Goal: Information Seeking & Learning: Find contact information

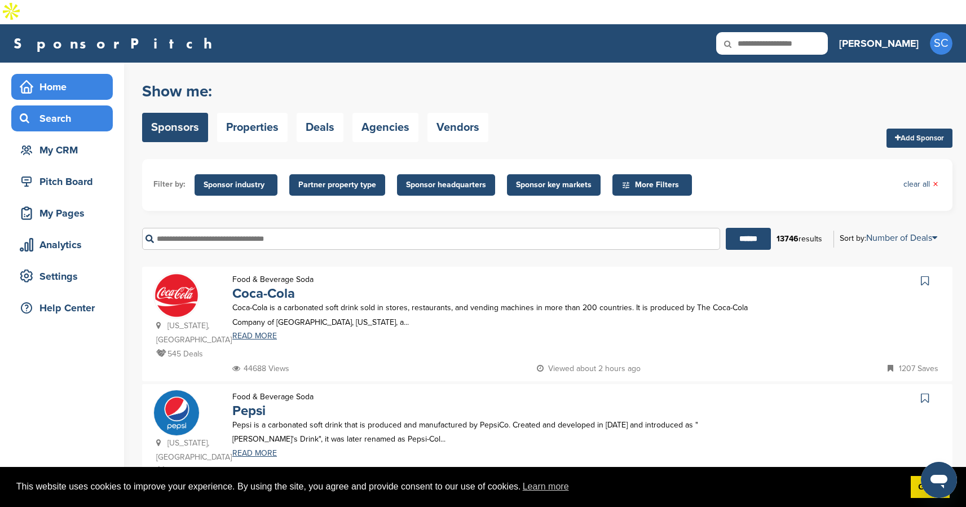
click at [62, 77] on div "Home" at bounding box center [65, 87] width 96 height 20
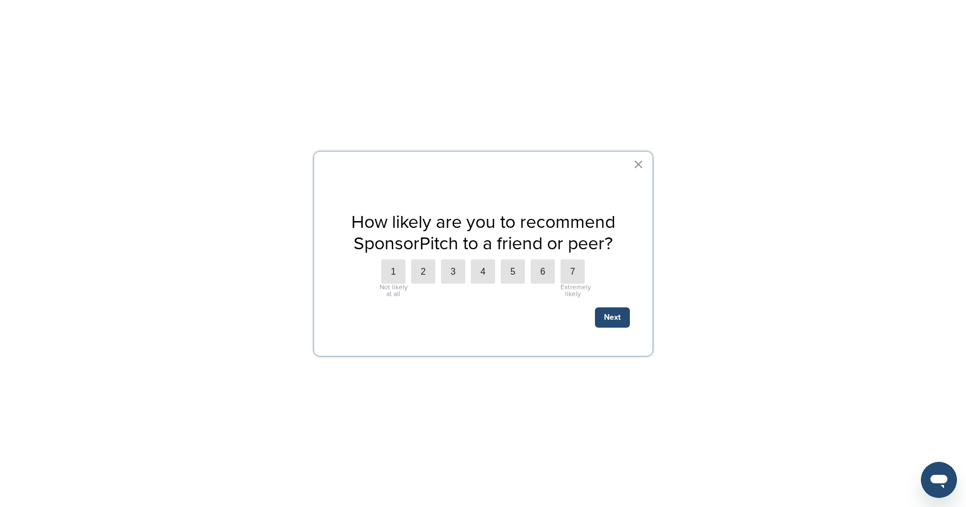
click at [642, 169] on button "×" at bounding box center [639, 164] width 11 height 18
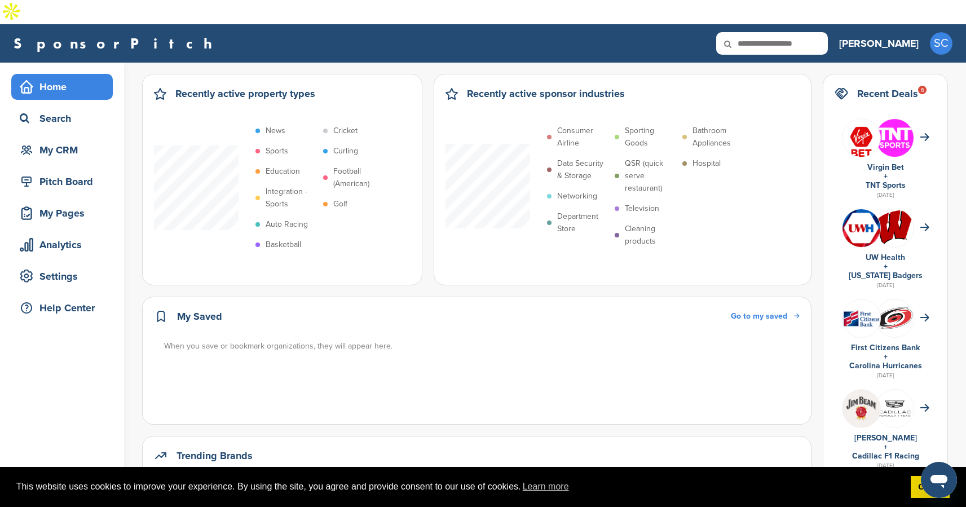
click at [569, 125] on p "Consumer Airline" at bounding box center [583, 137] width 52 height 25
click at [578, 125] on p "Consumer Airline" at bounding box center [583, 137] width 52 height 25
click at [73, 108] on div "Search" at bounding box center [65, 118] width 96 height 20
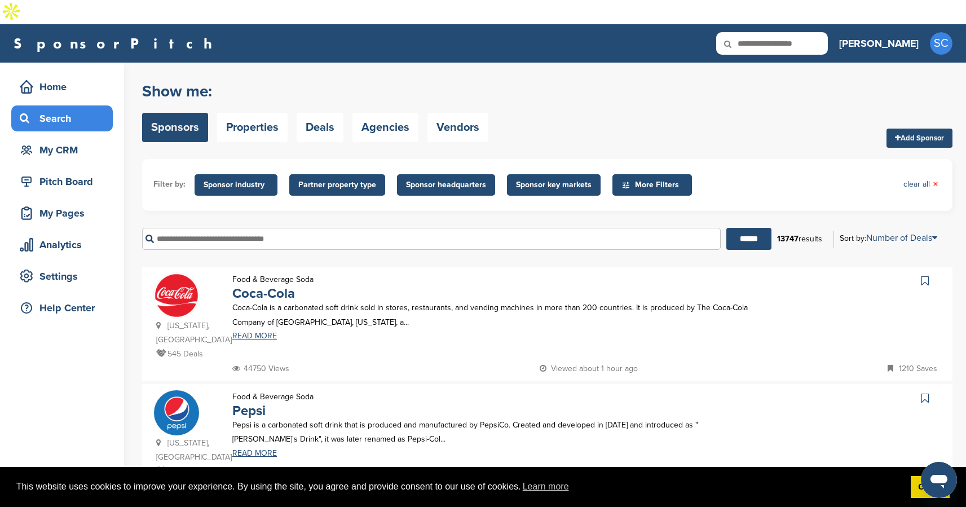
click at [440, 228] on input "text" at bounding box center [431, 239] width 579 height 22
click at [727, 228] on input "******" at bounding box center [749, 239] width 45 height 22
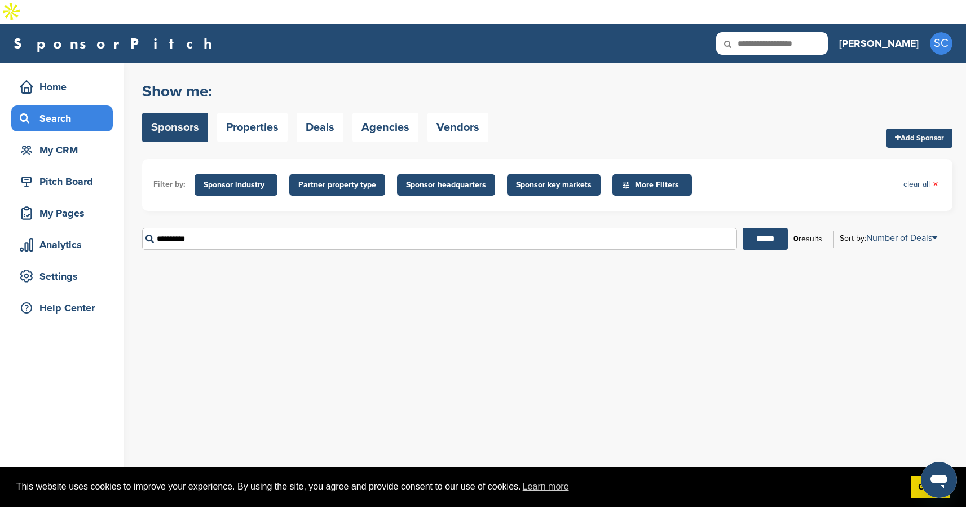
click at [293, 228] on input "**********" at bounding box center [439, 239] width 595 height 22
type input "*"
click at [236, 179] on span "Sponsor industry" at bounding box center [236, 185] width 65 height 12
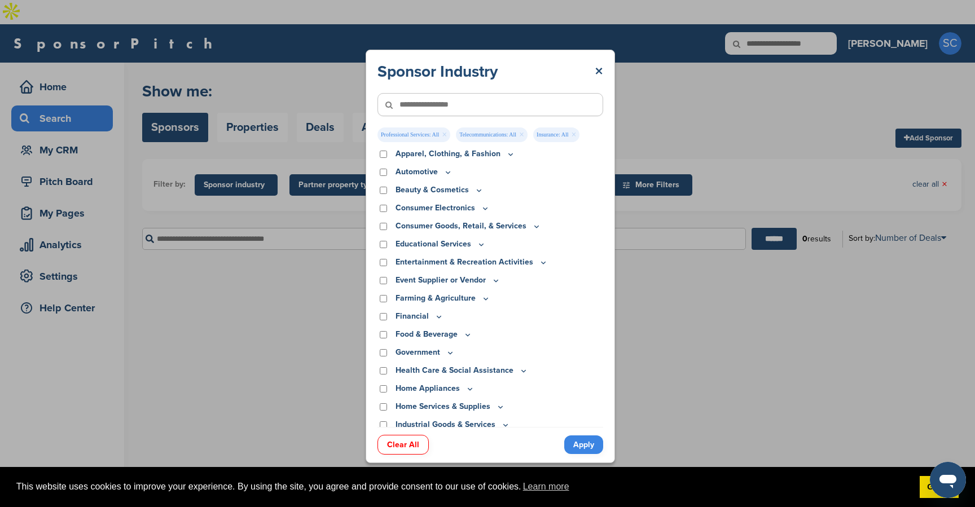
click at [581, 446] on link "Apply" at bounding box center [583, 445] width 39 height 19
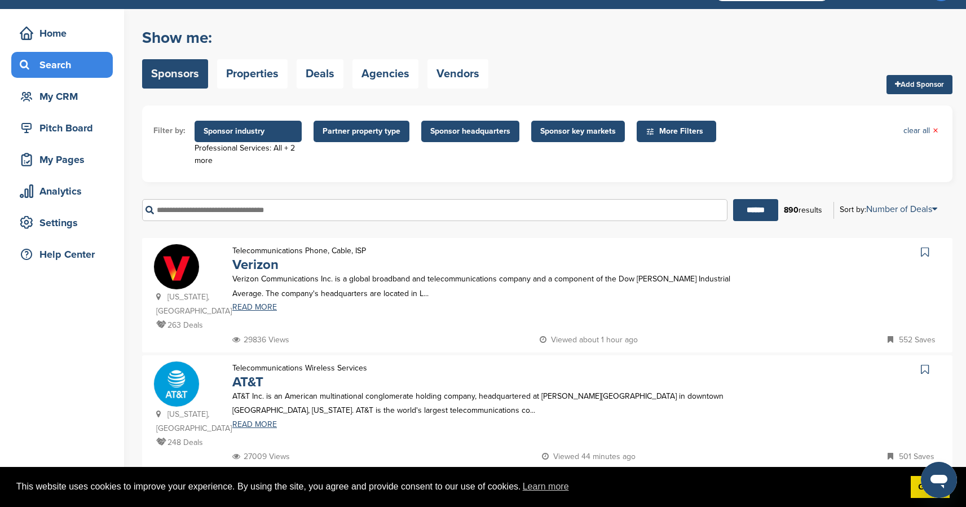
scroll to position [57, 0]
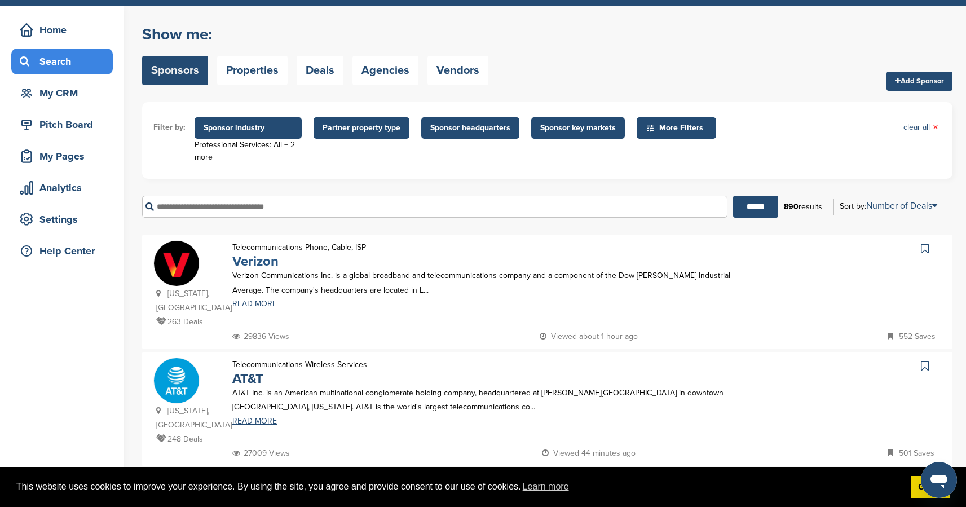
click at [254, 253] on link "Verizon" at bounding box center [255, 261] width 46 height 16
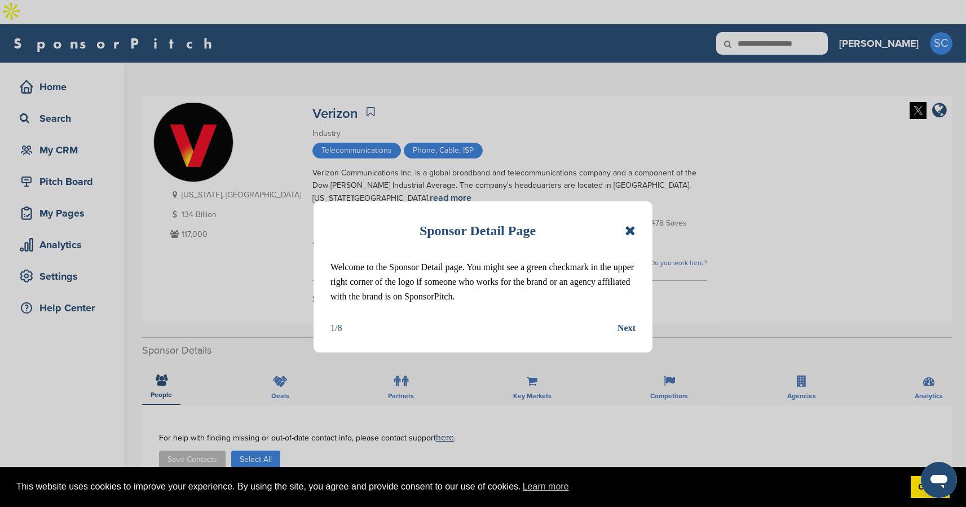
click at [627, 230] on icon at bounding box center [630, 231] width 11 height 14
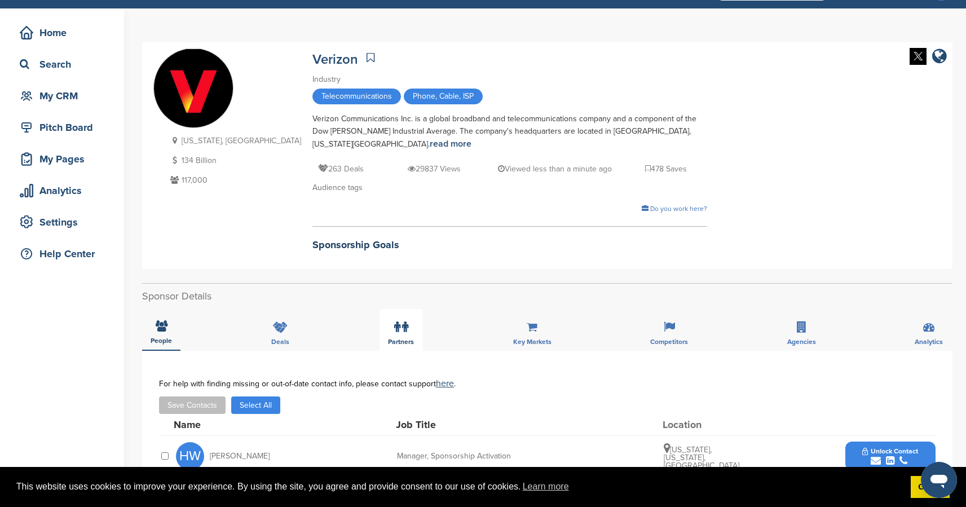
scroll to position [63, 0]
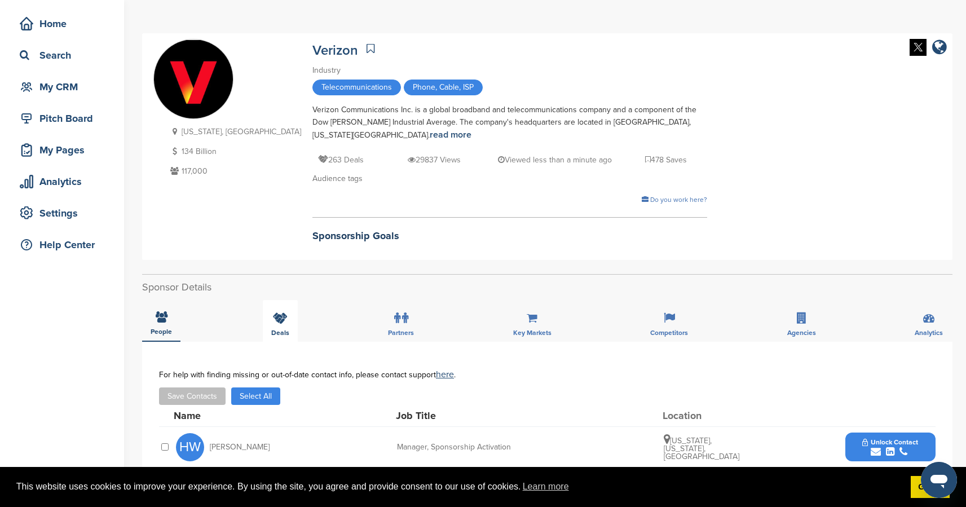
click at [276, 301] on div "Deals" at bounding box center [280, 321] width 35 height 42
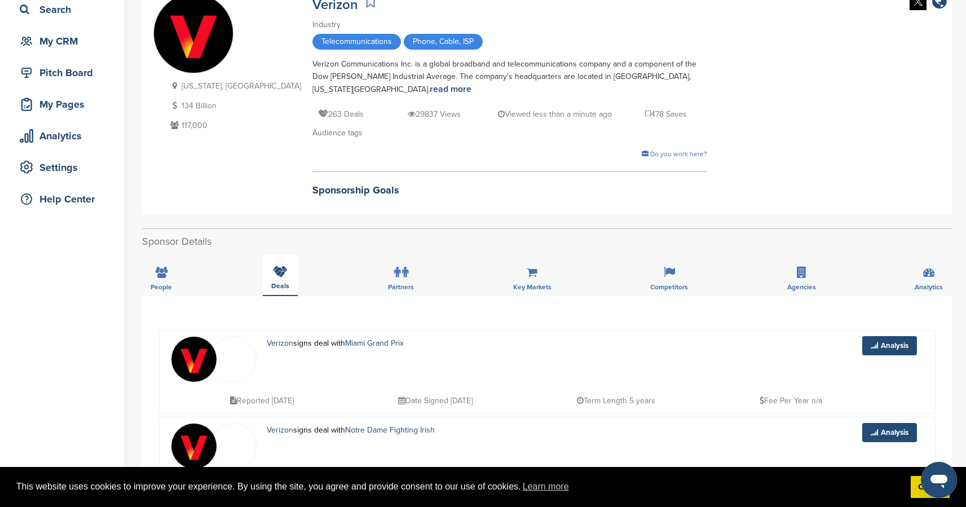
scroll to position [0, 0]
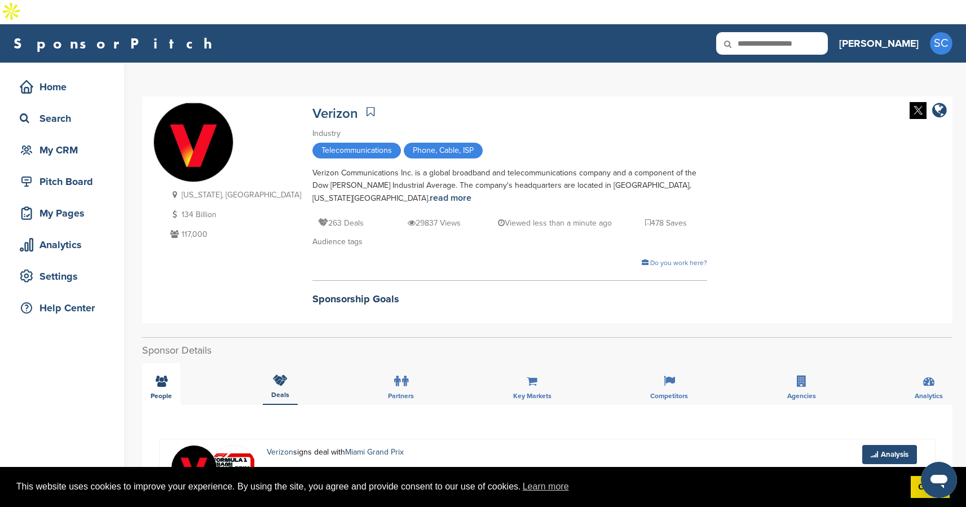
click at [161, 367] on div "People" at bounding box center [161, 384] width 38 height 42
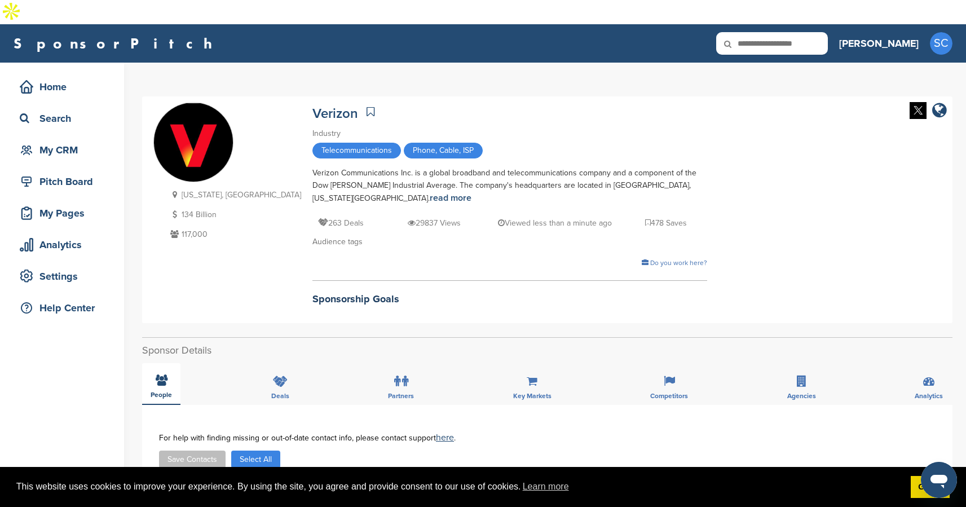
click at [161, 367] on div "People" at bounding box center [161, 384] width 38 height 42
